Goal: Find specific page/section: Find specific page/section

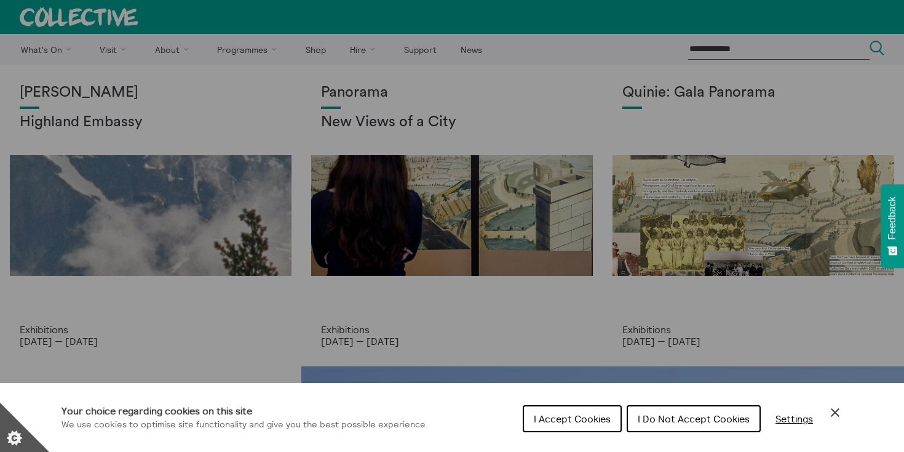
scroll to position [6, 0]
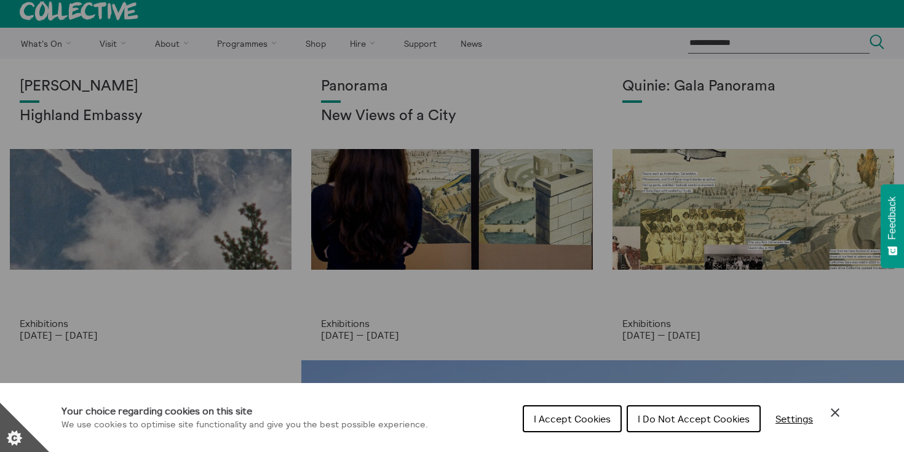
click at [276, 306] on div "Cookie preferences" at bounding box center [452, 226] width 904 height 452
click at [830, 410] on icon "Close Cookie Control" at bounding box center [835, 412] width 15 height 15
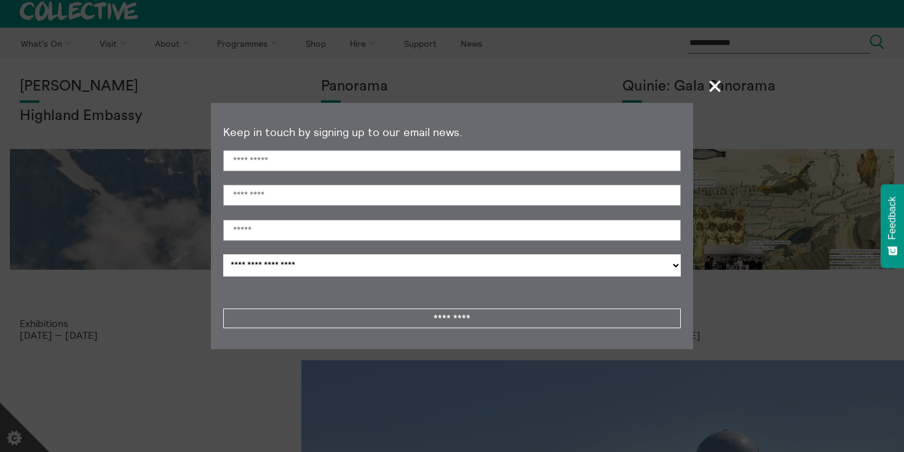
click at [717, 91] on span "+" at bounding box center [716, 86] width 36 height 36
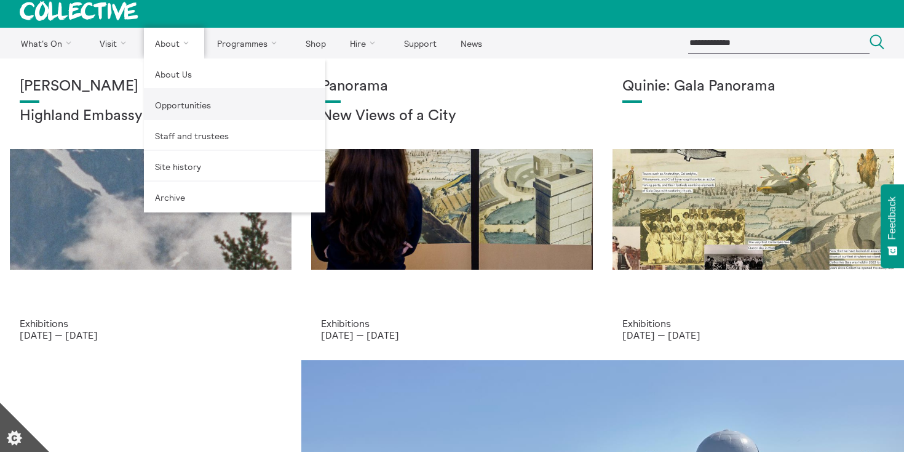
click at [177, 96] on link "Opportunities" at bounding box center [234, 104] width 181 height 31
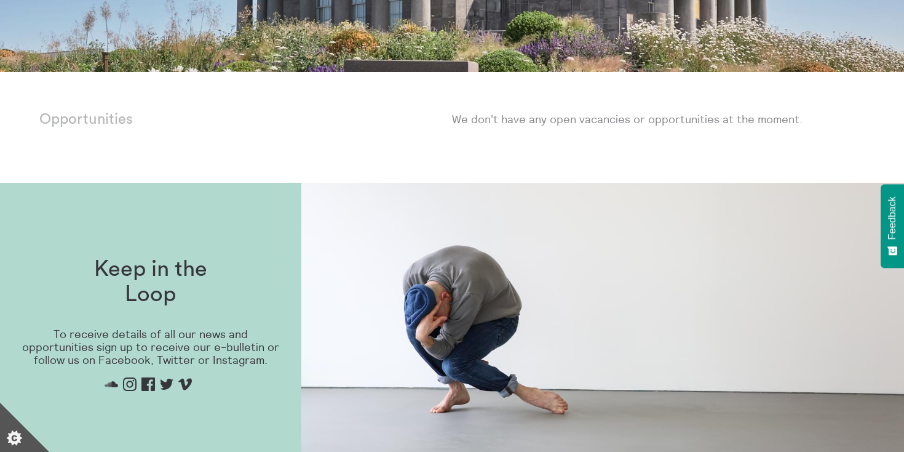
scroll to position [249, 0]
